Goal: Task Accomplishment & Management: Manage account settings

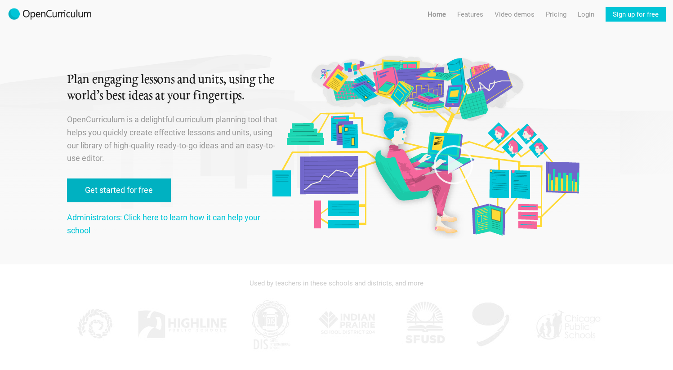
click at [134, 190] on link "Get started for free" at bounding box center [119, 191] width 104 height 24
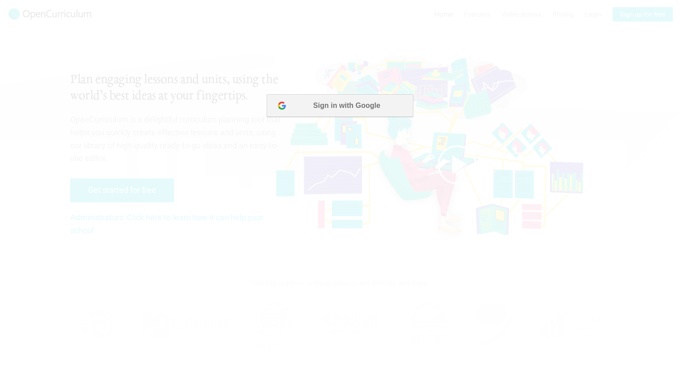
click at [385, 101] on button "Sign in with Google" at bounding box center [340, 105] width 146 height 22
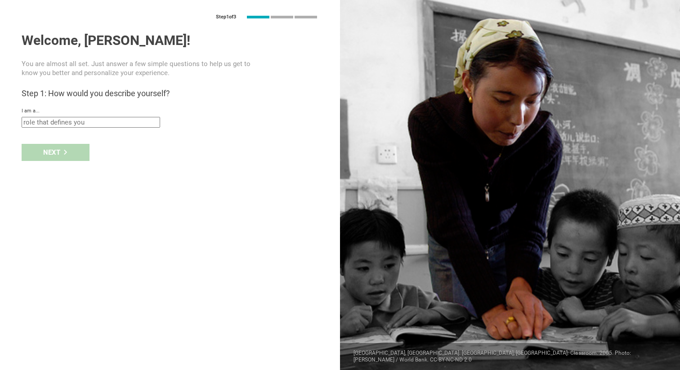
click at [49, 120] on input "text" at bounding box center [91, 122] width 139 height 11
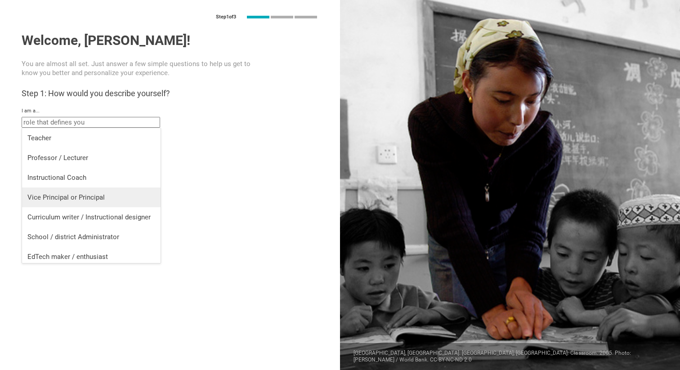
scroll to position [4, 0]
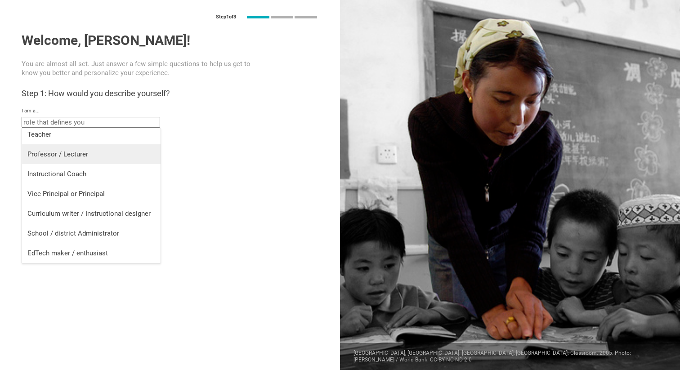
click at [70, 152] on div "Professor / Lecturer" at bounding box center [91, 154] width 128 height 9
type input "Professor / Lecturer"
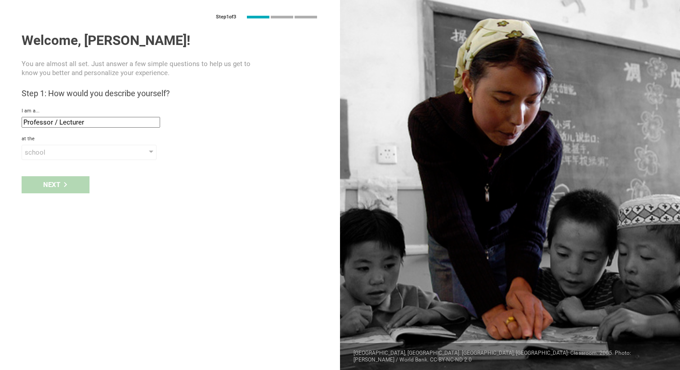
click at [70, 152] on div "school" at bounding box center [76, 152] width 103 height 9
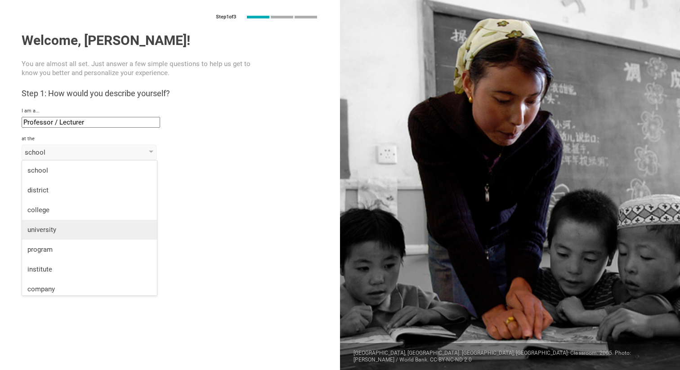
click at [69, 232] on div "university" at bounding box center [89, 229] width 124 height 9
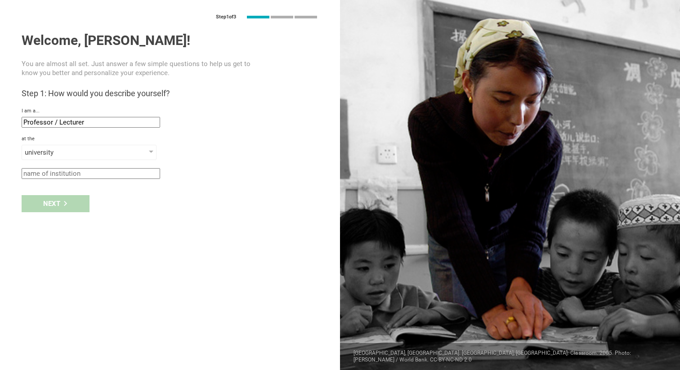
click at [89, 178] on input "text" at bounding box center [91, 173] width 139 height 11
type input "Penn State"
click at [53, 207] on div "Next" at bounding box center [56, 203] width 68 height 17
type input "[GEOGRAPHIC_DATA], [US_STATE]"
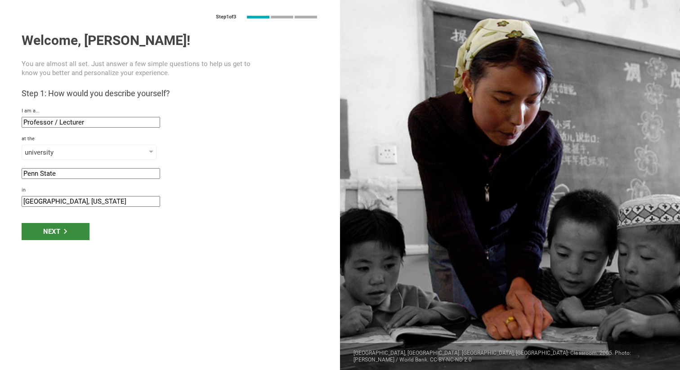
click at [52, 232] on div "Next" at bounding box center [56, 231] width 68 height 17
click at [45, 230] on div "Next" at bounding box center [56, 231] width 68 height 17
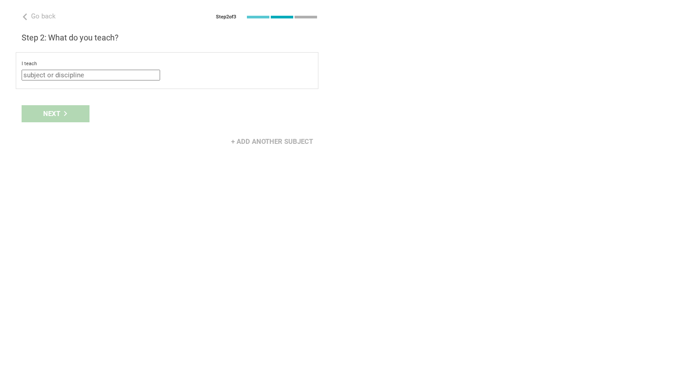
click at [49, 76] on input "text" at bounding box center [91, 75] width 139 height 11
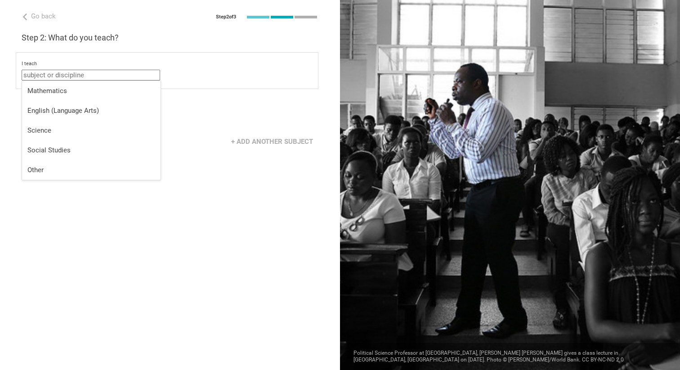
click at [78, 76] on input "text" at bounding box center [91, 75] width 139 height 11
type input "S"
click at [123, 197] on div "Go back Step 2 of 3 Welcome, Roberta! You are almost all set. Just answer a few…" at bounding box center [170, 185] width 340 height 370
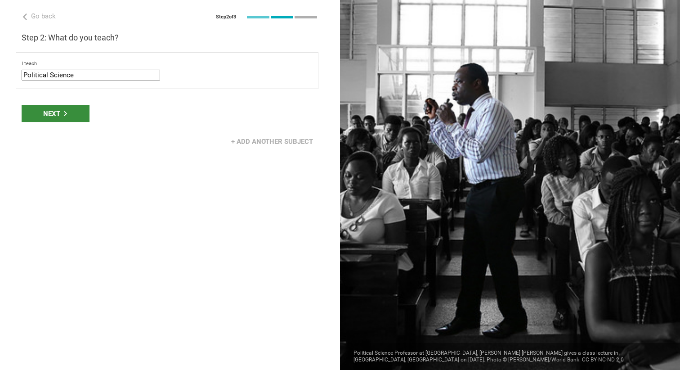
click at [41, 112] on div "Next" at bounding box center [56, 113] width 68 height 17
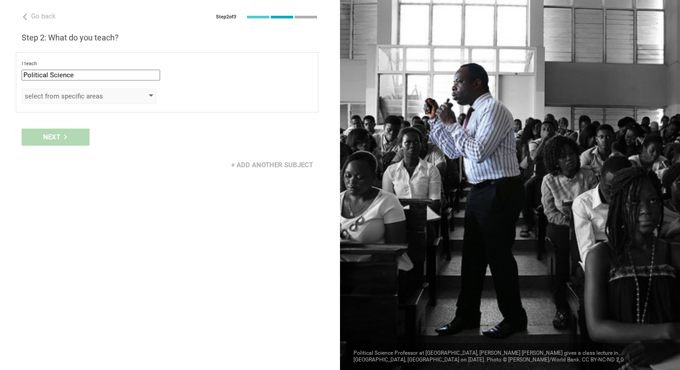
click at [61, 94] on div "select from specific areas" at bounding box center [76, 96] width 103 height 9
click at [81, 105] on div "I teach Political Science Mathematics English (Language Arts) Science Social St…" at bounding box center [167, 82] width 303 height 60
click at [86, 99] on div "select from specific areas" at bounding box center [76, 96] width 103 height 9
click at [110, 95] on div "select from specific areas" at bounding box center [76, 96] width 103 height 9
click at [81, 75] on input "Political Science" at bounding box center [91, 75] width 139 height 11
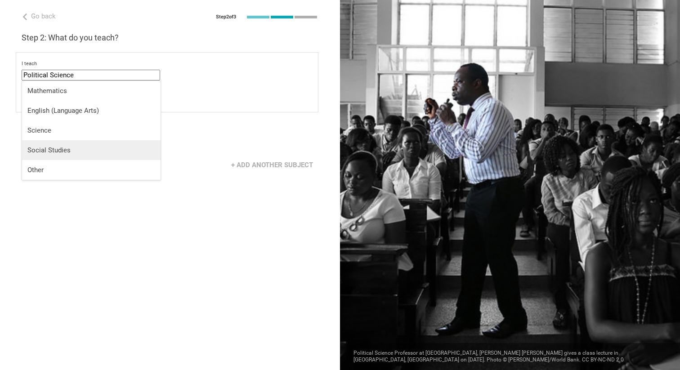
click at [63, 147] on div "Social Studies" at bounding box center [91, 150] width 128 height 9
type input "Social Studies"
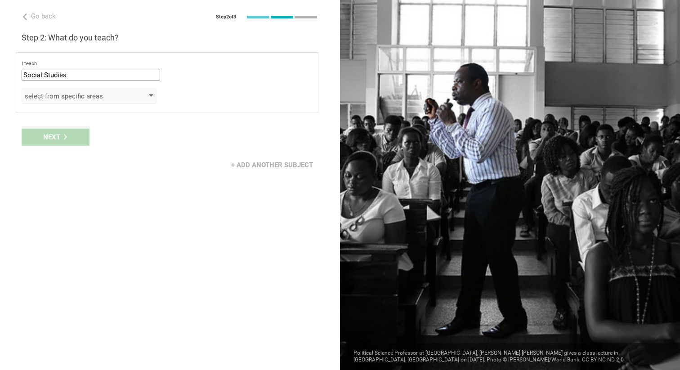
click at [81, 97] on div "select from specific areas" at bounding box center [76, 96] width 103 height 9
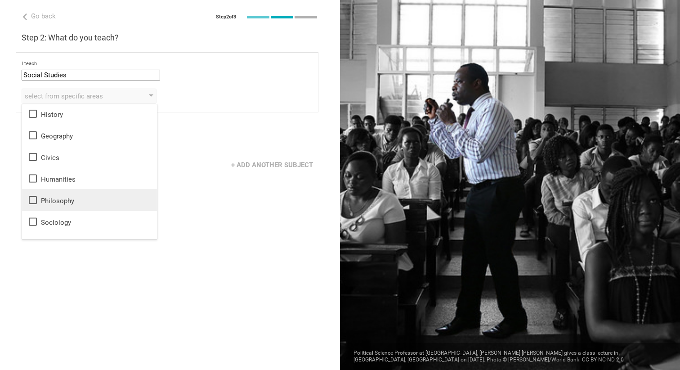
scroll to position [0, 0]
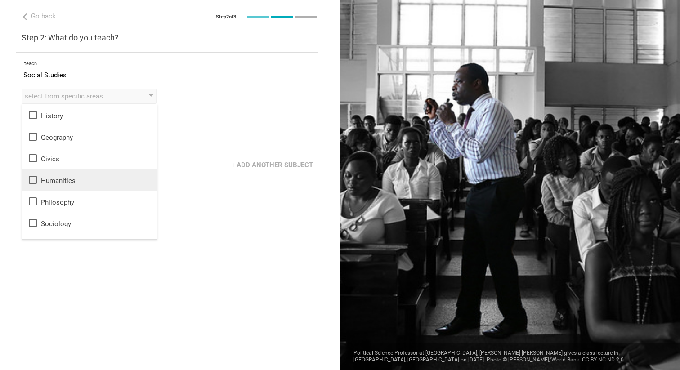
click at [57, 175] on div "Humanities" at bounding box center [89, 180] width 124 height 11
click at [175, 231] on div "Go back Step 2 of 3 Welcome, Roberta! You are almost all set. Just answer a few…" at bounding box center [170, 185] width 340 height 370
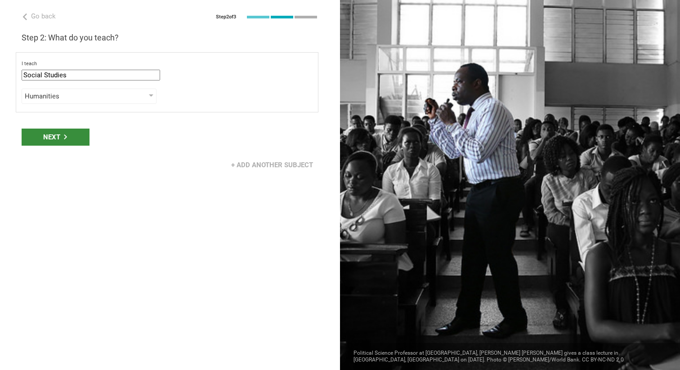
click at [57, 138] on div "Next" at bounding box center [56, 137] width 68 height 17
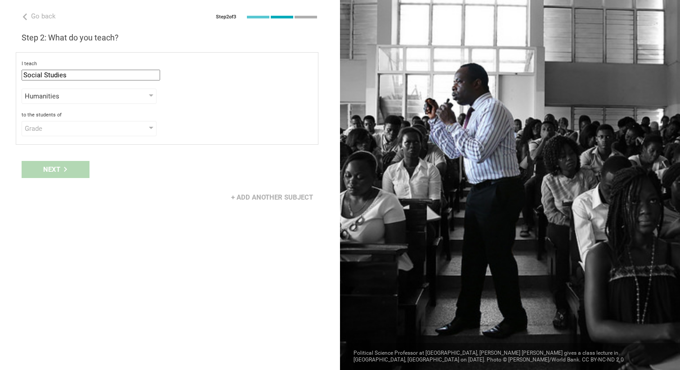
click at [150, 178] on div "Next" at bounding box center [170, 170] width 340 height 28
click at [64, 128] on div "Grade" at bounding box center [76, 128] width 103 height 9
click at [186, 231] on div "Go back Step 2 of 3 Welcome, Roberta! You are almost all set. Just answer a few…" at bounding box center [170, 185] width 340 height 370
click at [72, 175] on div "Next" at bounding box center [170, 170] width 340 height 28
click at [74, 128] on div "Grade" at bounding box center [76, 128] width 103 height 9
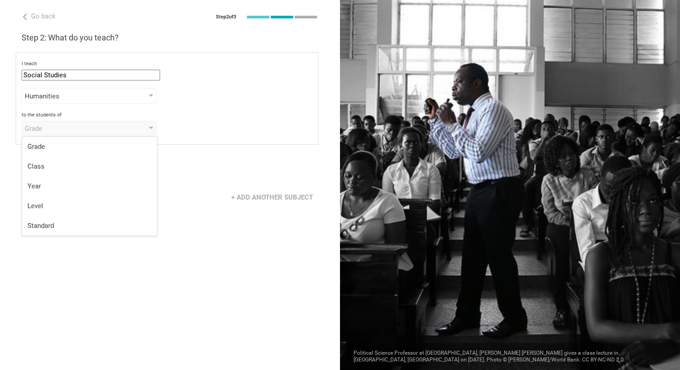
click at [54, 222] on div "Standard" at bounding box center [89, 225] width 124 height 9
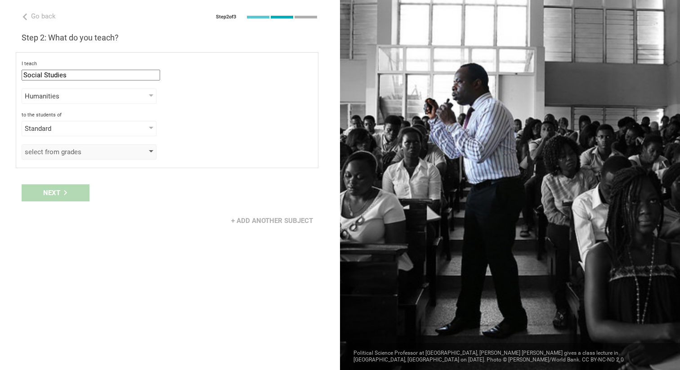
click at [70, 153] on div "select from grades" at bounding box center [76, 152] width 103 height 9
click at [69, 126] on div "Standard" at bounding box center [76, 128] width 103 height 9
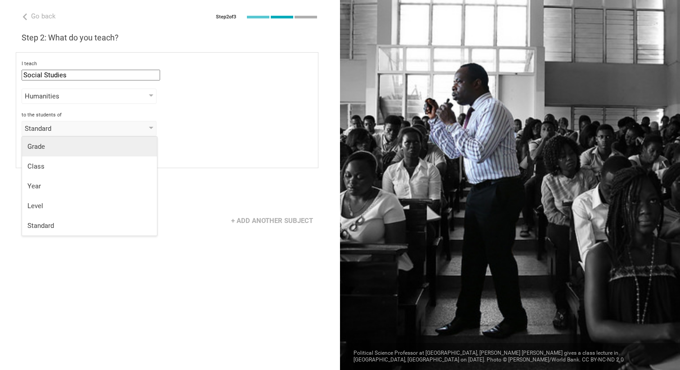
click at [67, 148] on div "Grade" at bounding box center [89, 146] width 124 height 9
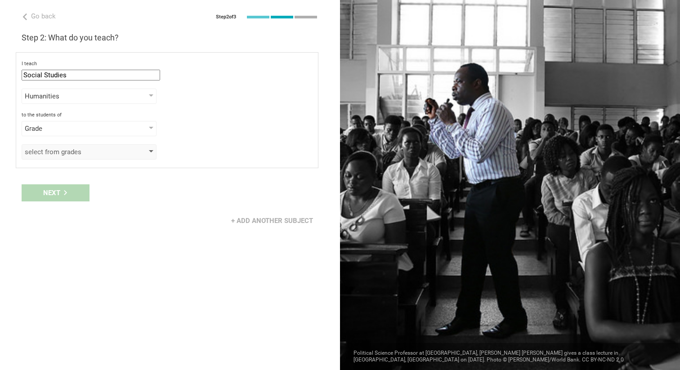
click at [66, 149] on div "select from grades" at bounding box center [76, 152] width 103 height 9
click at [67, 127] on div "Grade" at bounding box center [76, 128] width 103 height 9
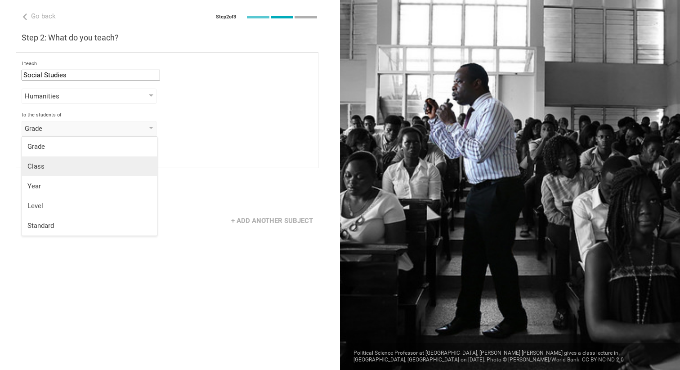
click at [55, 170] on div "Class" at bounding box center [89, 166] width 124 height 9
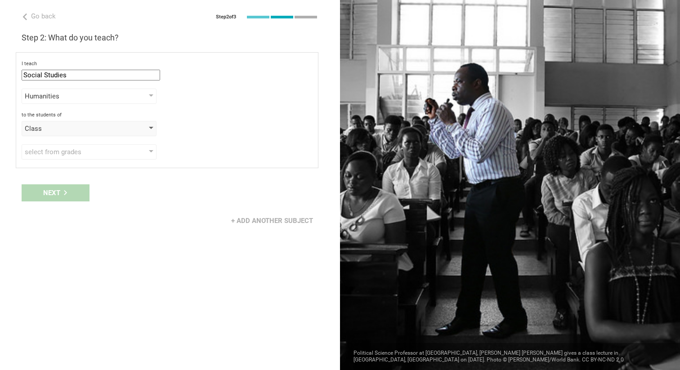
click at [56, 134] on div "Class" at bounding box center [89, 128] width 135 height 15
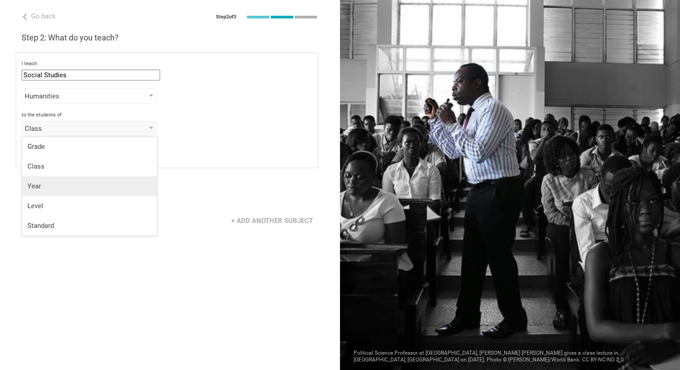
click at [48, 184] on div "Year" at bounding box center [89, 186] width 124 height 9
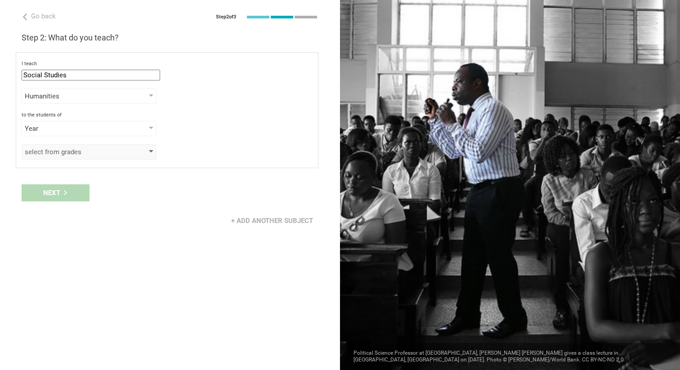
click at [69, 153] on div "select from grades" at bounding box center [76, 152] width 103 height 9
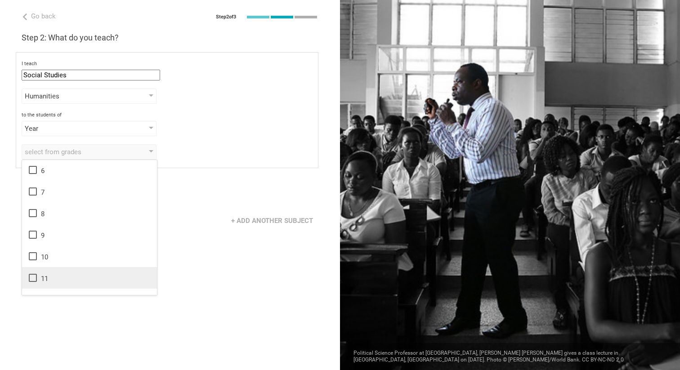
scroll to position [146, 0]
click at [40, 281] on div "13" at bounding box center [89, 284] width 124 height 11
click at [177, 285] on div "Go back Step 2 of 3 Welcome, Roberta! You are almost all set. Just answer a few…" at bounding box center [170, 185] width 340 height 370
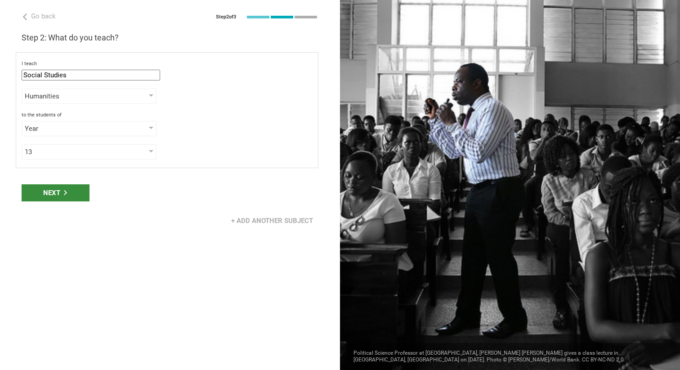
click at [68, 196] on div "Next" at bounding box center [56, 192] width 68 height 17
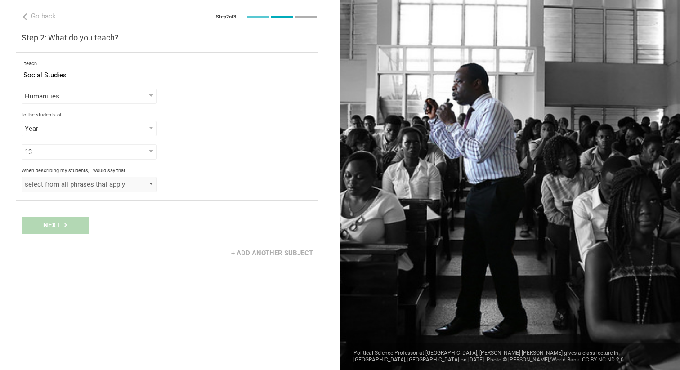
click at [84, 183] on div "select from all phrases that apply" at bounding box center [76, 184] width 103 height 9
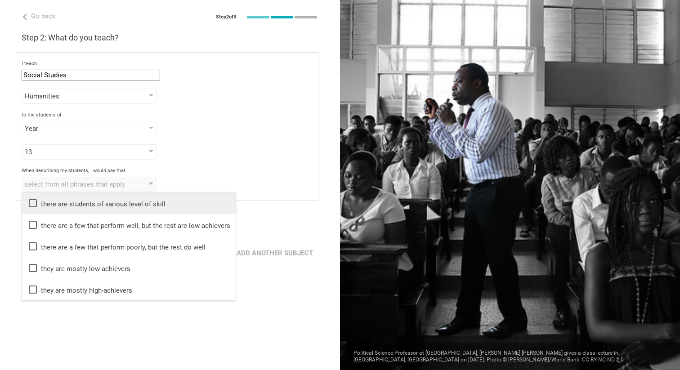
click at [78, 201] on div "there are students of various level of skill" at bounding box center [128, 203] width 203 height 11
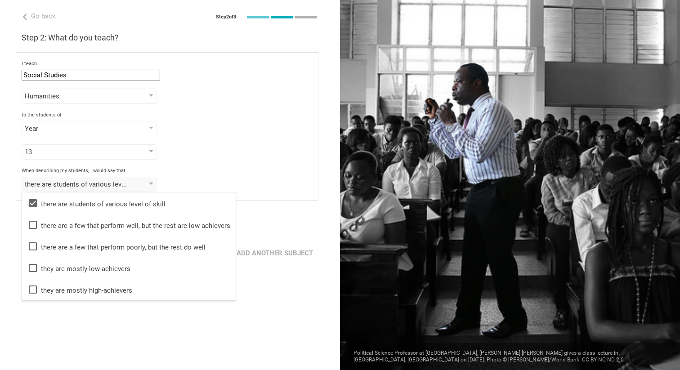
click at [254, 306] on div "Go back Step 2 of 3 Welcome, Roberta! You are almost all set. Just answer a few…" at bounding box center [170, 185] width 340 height 370
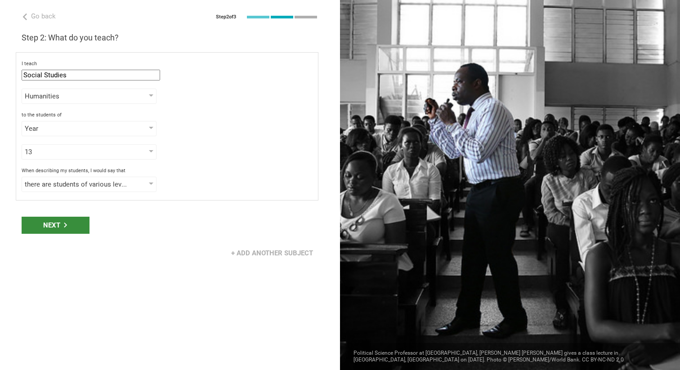
click at [59, 222] on div "Next" at bounding box center [56, 225] width 68 height 17
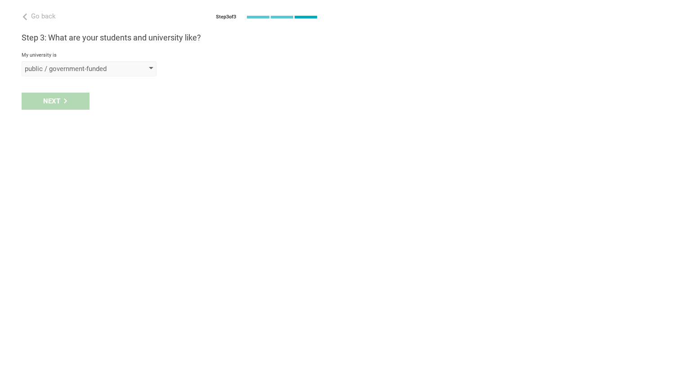
click at [125, 62] on div "public / government-funded" at bounding box center [89, 68] width 135 height 15
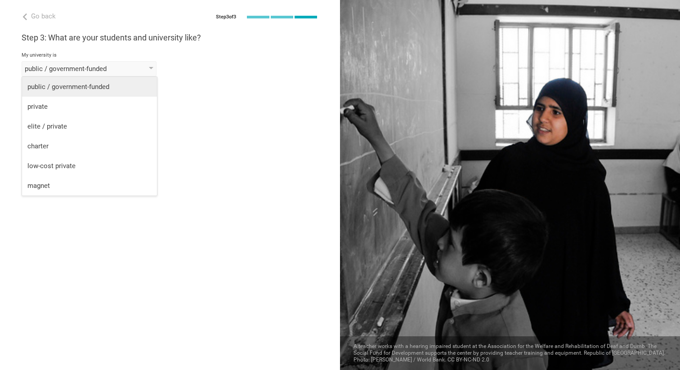
click at [90, 90] on div "public / government-funded" at bounding box center [89, 86] width 124 height 9
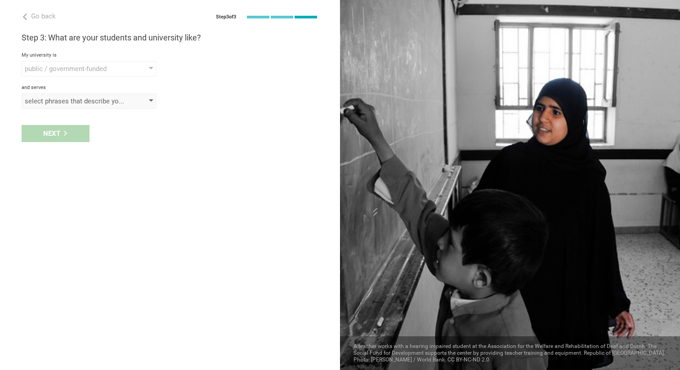
click at [81, 101] on div "select phrases that describe your student population" at bounding box center [76, 101] width 103 height 9
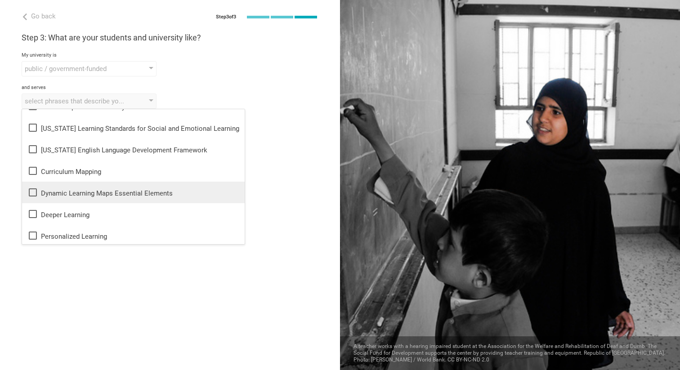
scroll to position [179, 0]
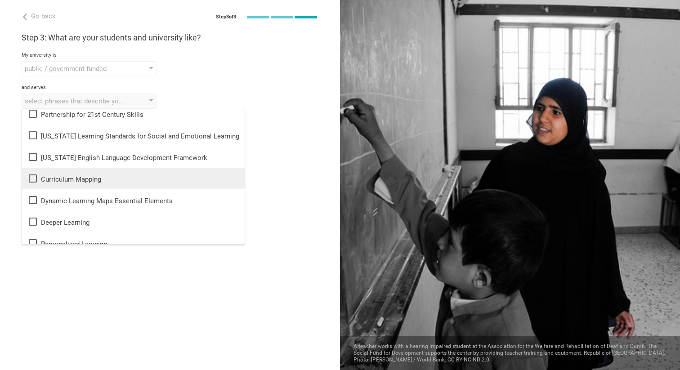
click at [100, 175] on div "Curriculum Mapping" at bounding box center [133, 178] width 212 height 11
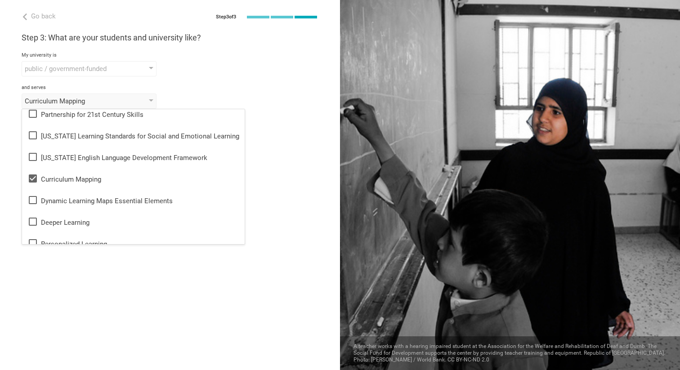
click at [277, 170] on div "Go back Step 3 of 3 Welcome, Roberta! You are almost all set. Just answer a few…" at bounding box center [170, 185] width 340 height 370
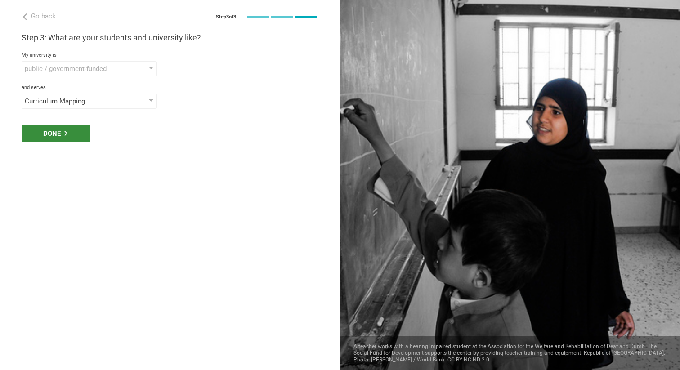
click at [55, 135] on div "Done" at bounding box center [56, 133] width 68 height 17
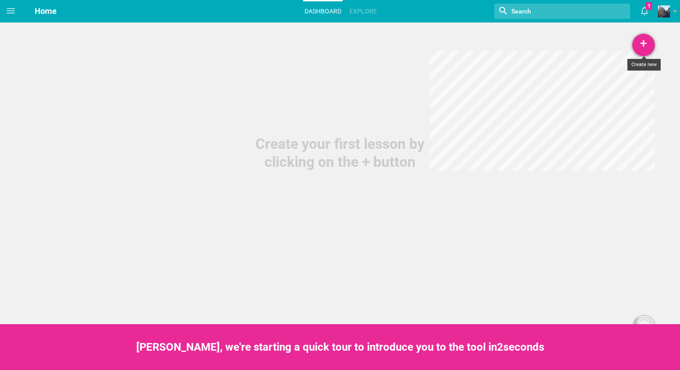
click at [642, 41] on div "+" at bounding box center [644, 45] width 22 height 22
click at [618, 107] on link "Course" at bounding box center [621, 109] width 67 height 20
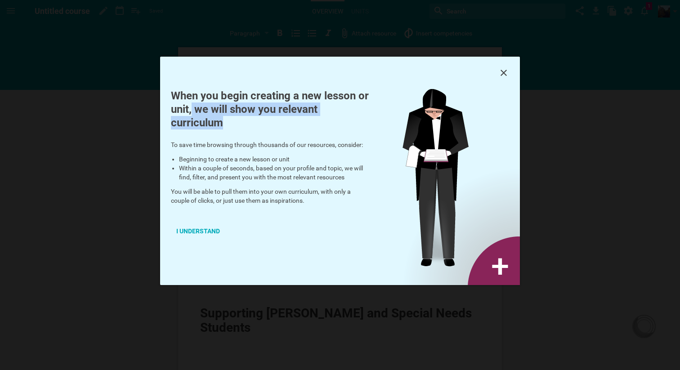
drag, startPoint x: 206, startPoint y: 112, endPoint x: 233, endPoint y: 123, distance: 29.7
click at [233, 123] on h1 "When you begin creating a new lesson or unit, we will show you relevant curricu…" at bounding box center [270, 109] width 198 height 40
click at [230, 143] on div "When you begin creating a new lesson or unit, we will show you relevant curricu…" at bounding box center [270, 173] width 220 height 168
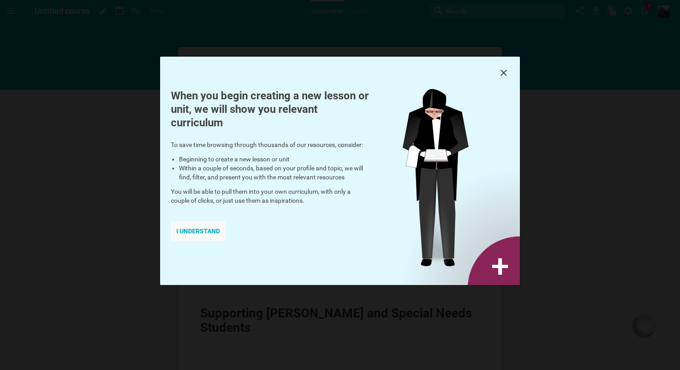
click at [200, 229] on div "I understand" at bounding box center [198, 231] width 54 height 20
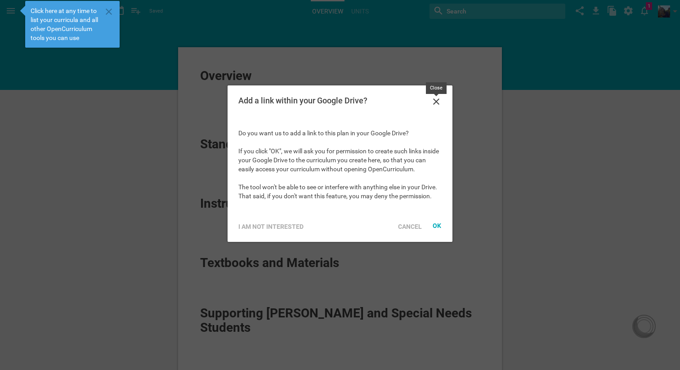
click at [444, 99] on div "Add a link within your Google Drive?" at bounding box center [340, 101] width 225 height 32
click at [441, 100] on icon at bounding box center [436, 101] width 11 height 11
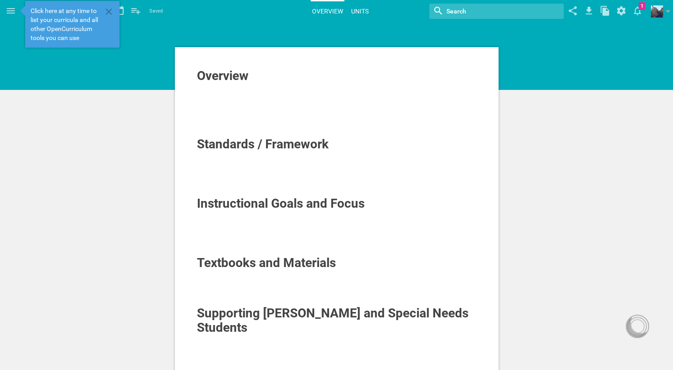
click at [365, 14] on link "Units" at bounding box center [360, 11] width 20 height 20
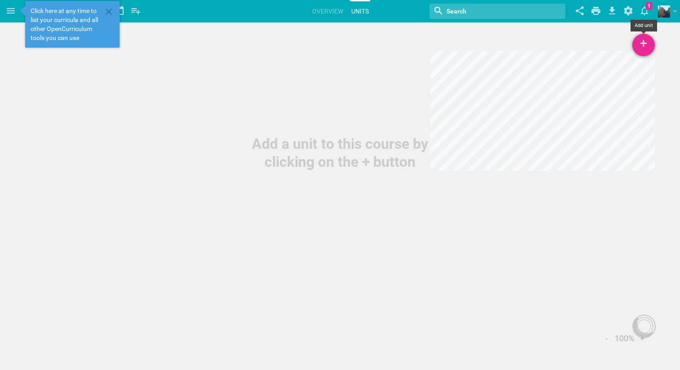
click at [648, 50] on div "+" at bounding box center [644, 45] width 22 height 22
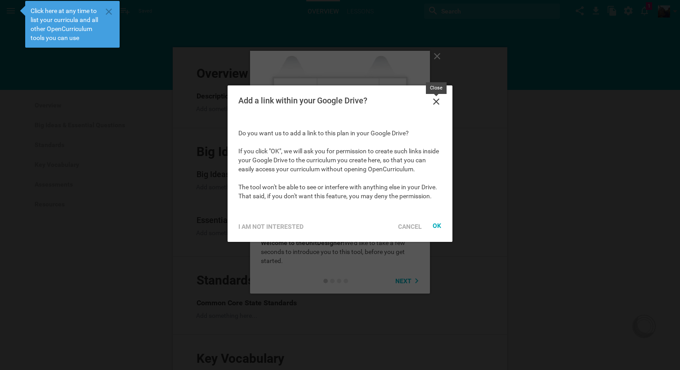
click at [437, 99] on icon at bounding box center [436, 101] width 11 height 11
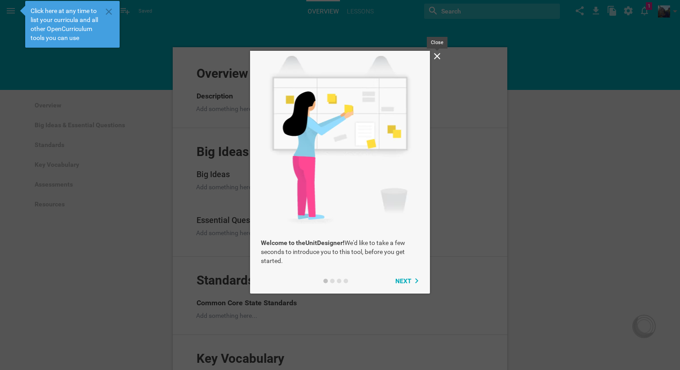
click at [440, 58] on icon at bounding box center [437, 56] width 11 height 11
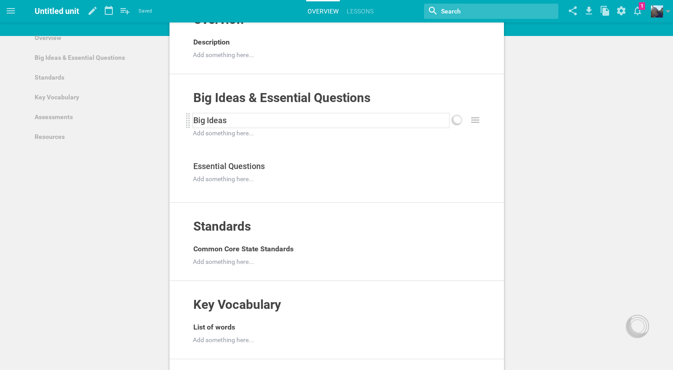
scroll to position [96, 0]
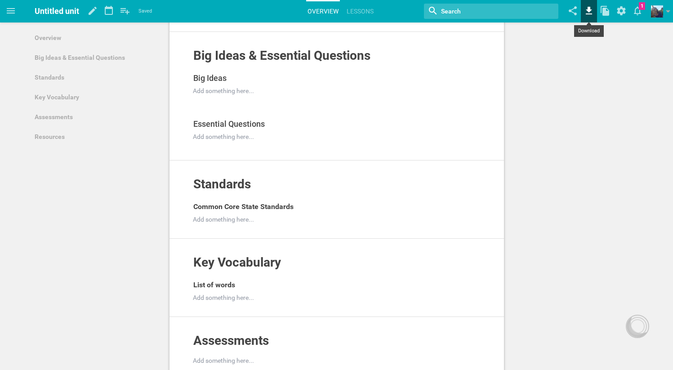
click at [590, 9] on icon at bounding box center [589, 11] width 6 height 8
click at [6, 9] on icon at bounding box center [10, 10] width 11 height 11
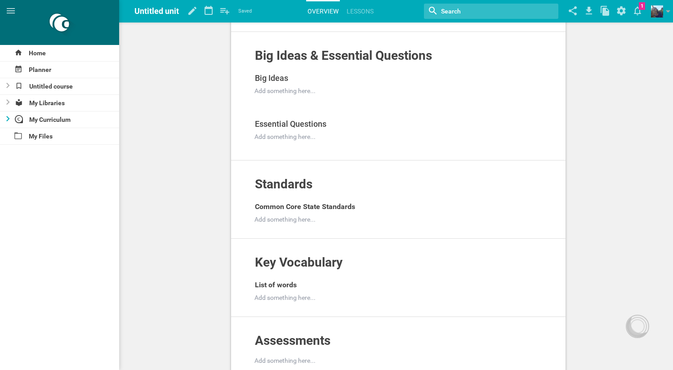
click at [10, 117] on div at bounding box center [5, 120] width 11 height 16
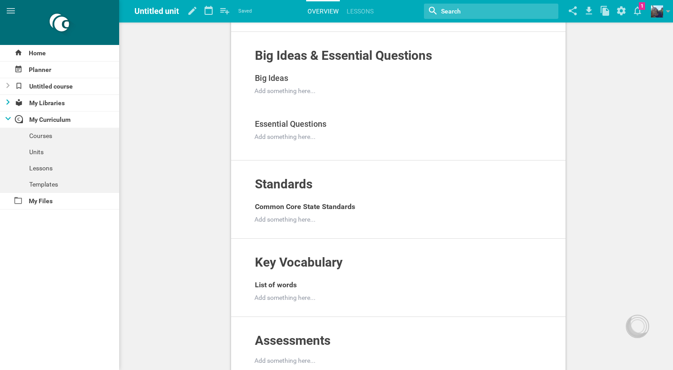
click at [6, 103] on icon at bounding box center [8, 101] width 4 height 5
click at [9, 86] on icon at bounding box center [8, 85] width 4 height 5
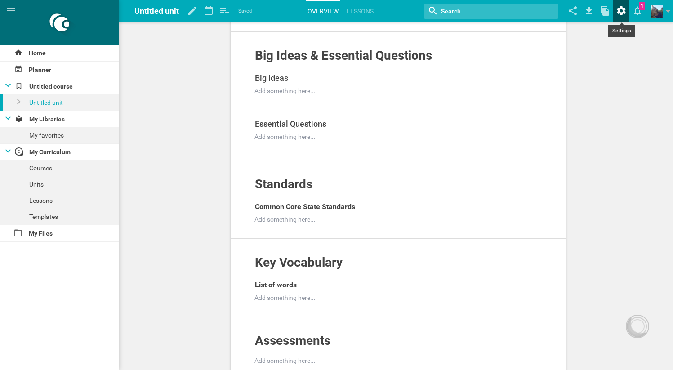
click at [620, 9] on icon at bounding box center [621, 10] width 9 height 9
click at [604, 4] on icon at bounding box center [605, 11] width 16 height 22
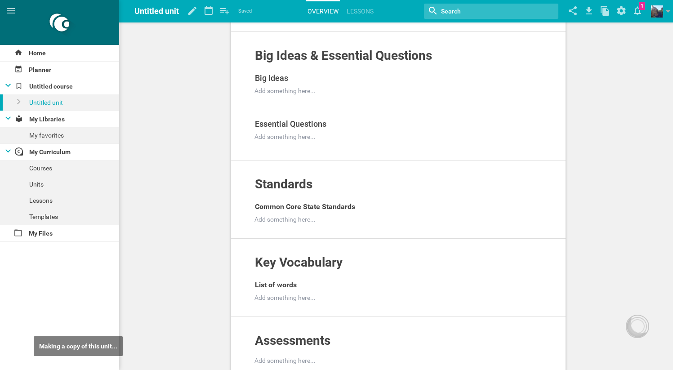
click at [604, 118] on div "Overview Add to other unit ... Hide from public Description Add something here.…" at bounding box center [399, 279] width 550 height 750
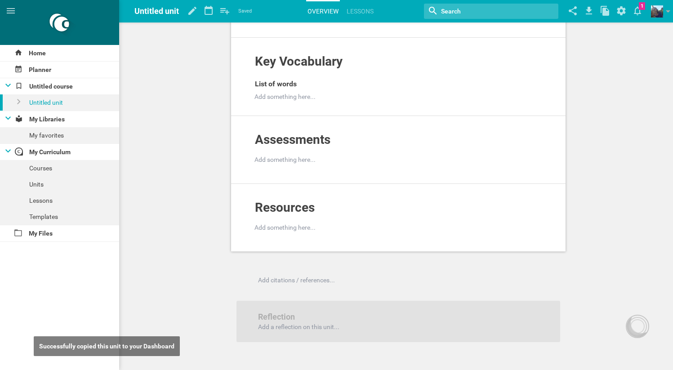
scroll to position [380, 0]
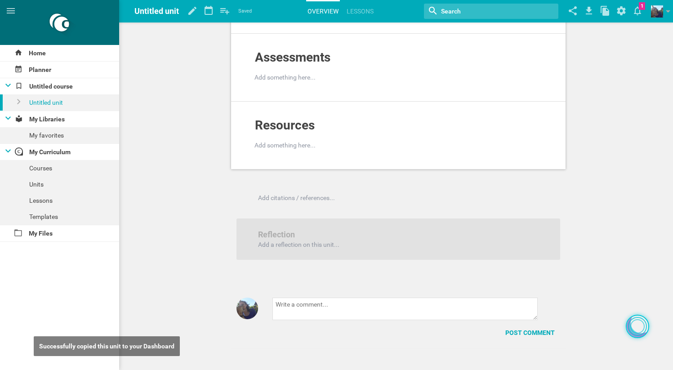
click at [638, 326] on div at bounding box center [638, 326] width 14 height 14
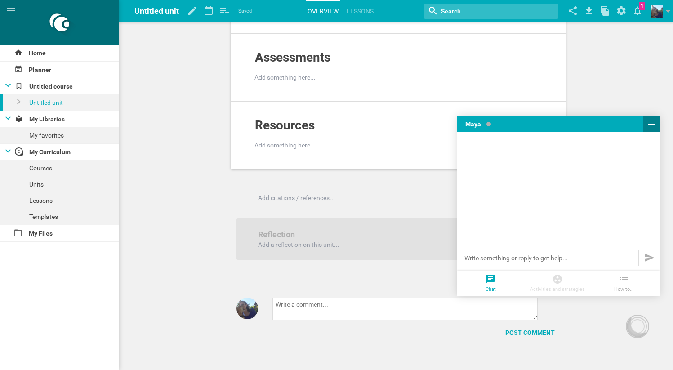
click at [651, 125] on icon at bounding box center [651, 124] width 11 height 11
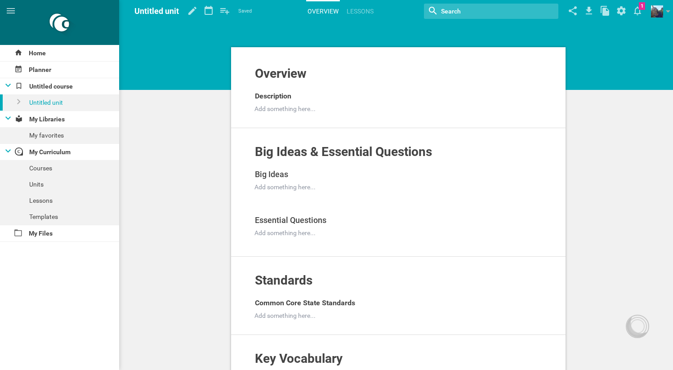
scroll to position [0, 0]
click at [42, 219] on div "Templates" at bounding box center [59, 217] width 119 height 16
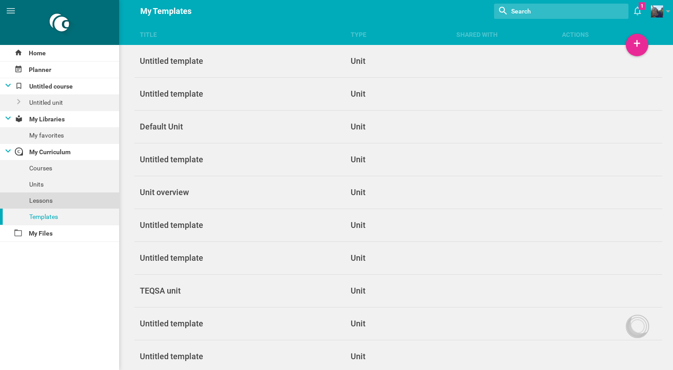
click at [36, 195] on div "Lessons" at bounding box center [59, 201] width 119 height 16
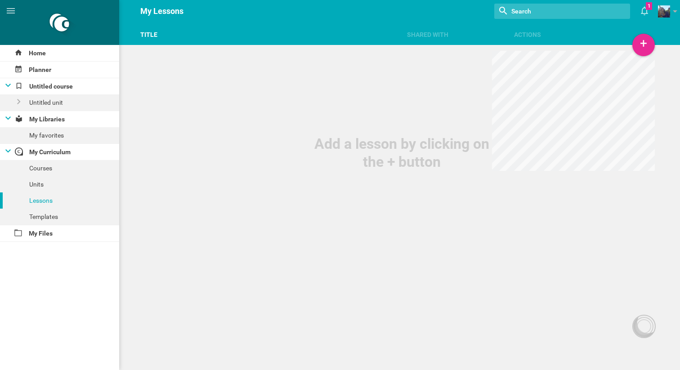
click at [149, 34] on div "Title" at bounding box center [268, 34] width 267 height 9
click at [58, 25] on div at bounding box center [59, 22] width 119 height 45
click at [12, 12] on icon at bounding box center [10, 10] width 11 height 11
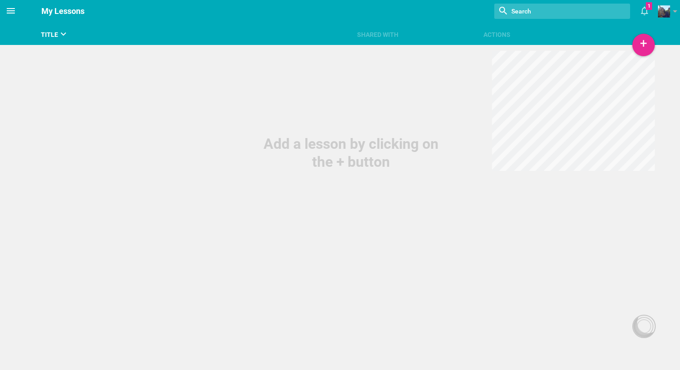
click at [12, 12] on icon at bounding box center [10, 10] width 11 height 11
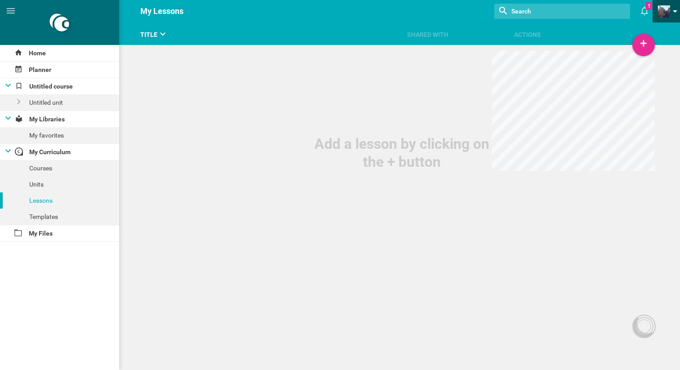
click at [664, 11] on span at bounding box center [664, 11] width 12 height 12
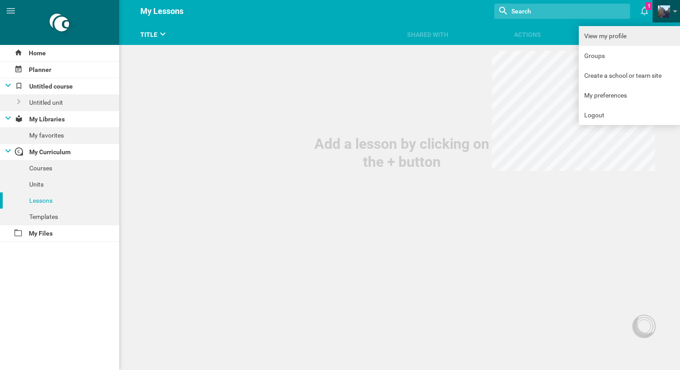
click at [601, 31] on link "View my profile" at bounding box center [629, 36] width 101 height 20
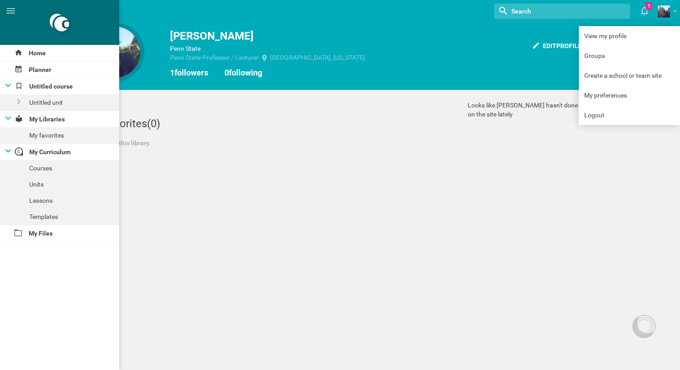
click at [304, 240] on div "Home Planner Untitled course Untitled unit My Libraries My favorites My Curricu…" at bounding box center [340, 185] width 680 height 370
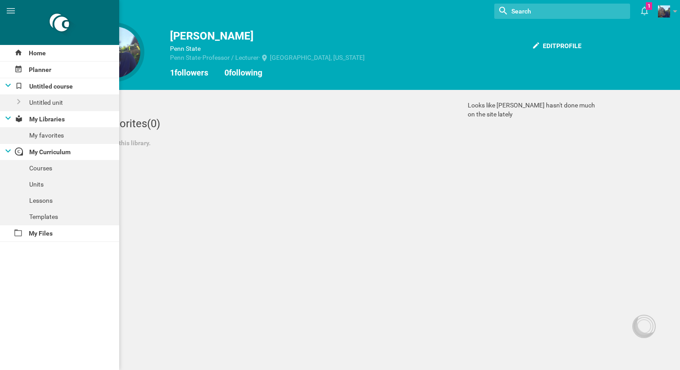
click at [282, 227] on div "Home Planner Untitled course Untitled unit My Libraries My favorites My Curricu…" at bounding box center [340, 185] width 680 height 370
click at [12, 10] on icon at bounding box center [11, 10] width 8 height 5
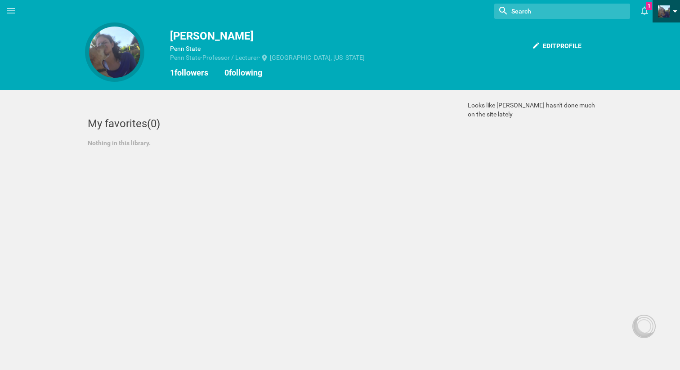
click at [662, 12] on span at bounding box center [664, 11] width 12 height 12
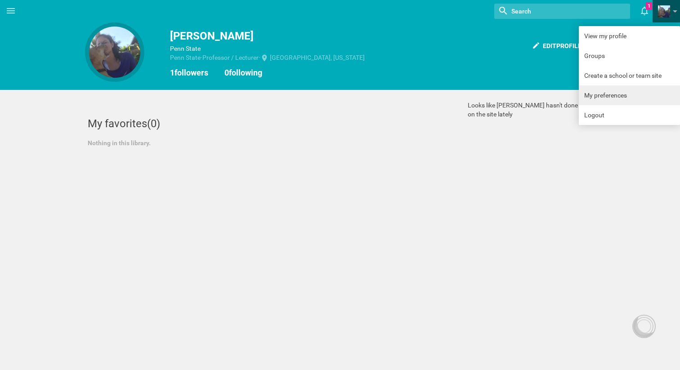
click at [602, 91] on link "My preferences" at bounding box center [629, 95] width 101 height 20
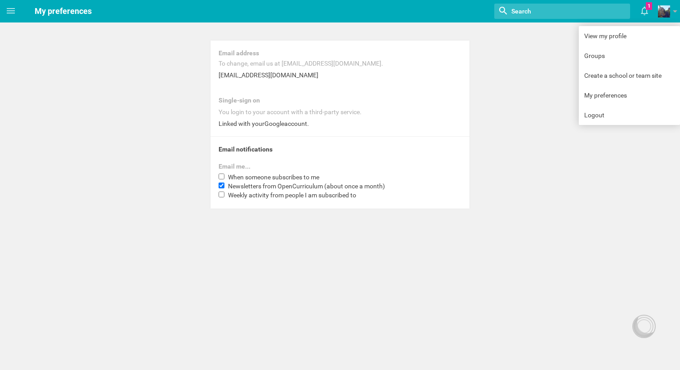
click at [218, 183] on div "Email me... When someone subscribes to me Newsletters from OpenCurriculum (abou…" at bounding box center [340, 181] width 259 height 55
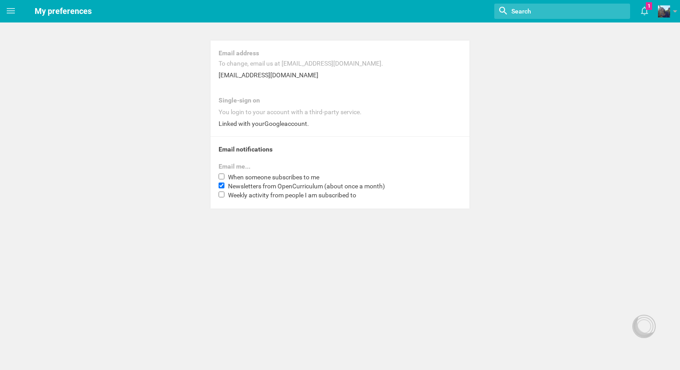
click at [220, 184] on input "Newsletters from OpenCurriculum (about once a month)" at bounding box center [222, 186] width 6 height 6
checkbox input "false"
click at [271, 126] on div "Linked with your Google account." at bounding box center [340, 123] width 243 height 9
click at [241, 96] on div "Single-sign on" at bounding box center [340, 100] width 243 height 9
click at [240, 109] on div "You login to your account with a third-party service." at bounding box center [340, 112] width 243 height 9
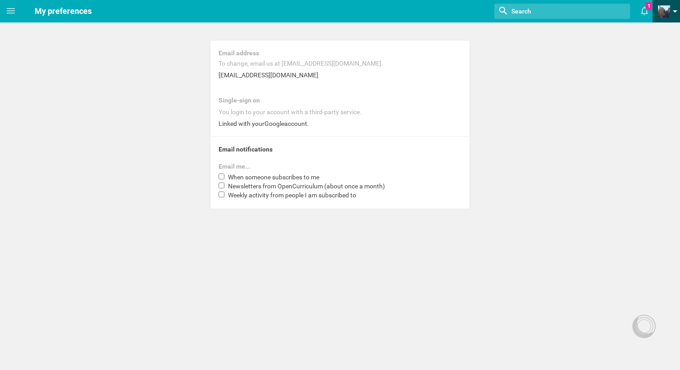
click at [664, 11] on span at bounding box center [664, 11] width 12 height 12
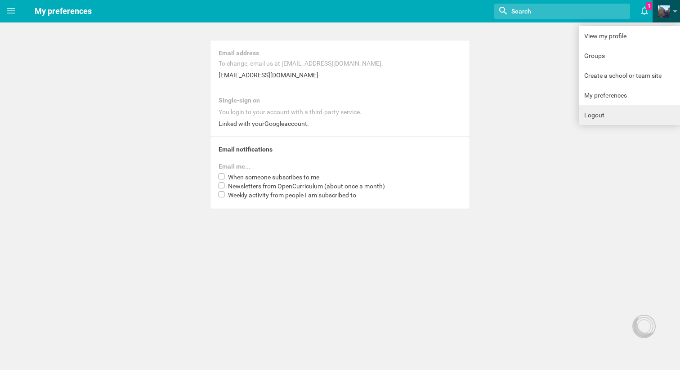
click at [600, 115] on link "Logout" at bounding box center [629, 115] width 101 height 20
